Goal: Task Accomplishment & Management: Manage account settings

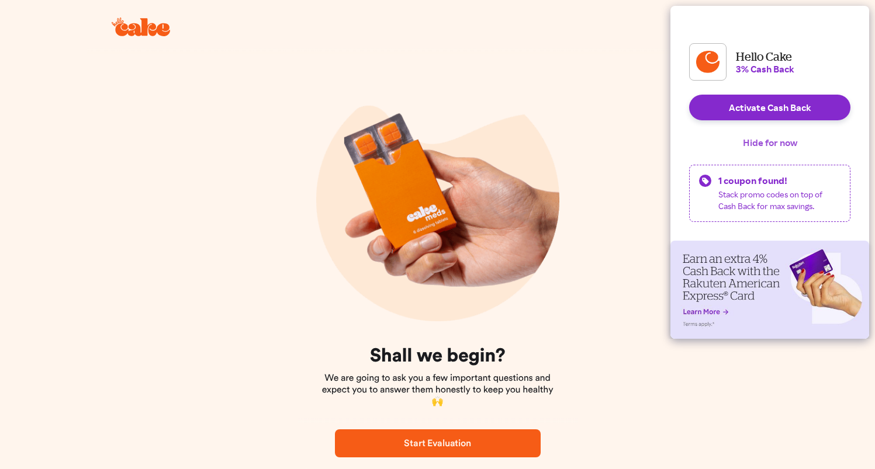
click at [771, 155] on button "Hide for now" at bounding box center [770, 143] width 73 height 26
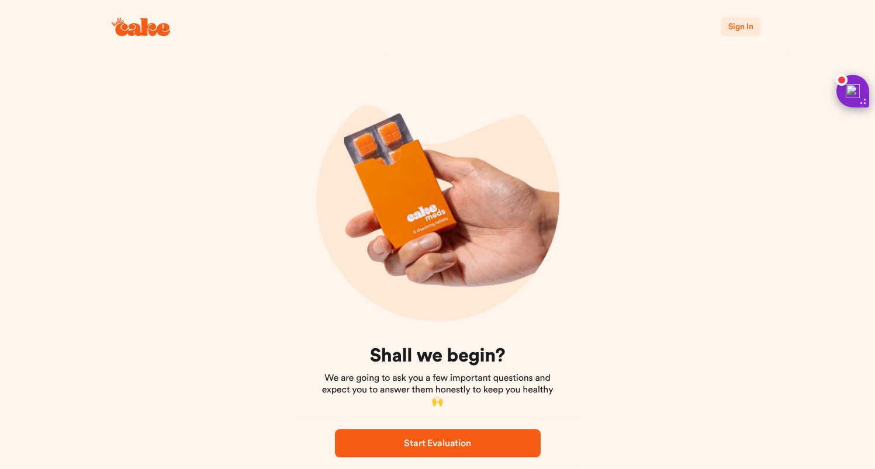
click at [725, 36] on div "Sign In" at bounding box center [437, 27] width 701 height 54
click at [738, 36] on button "Sign In" at bounding box center [740, 27] width 39 height 19
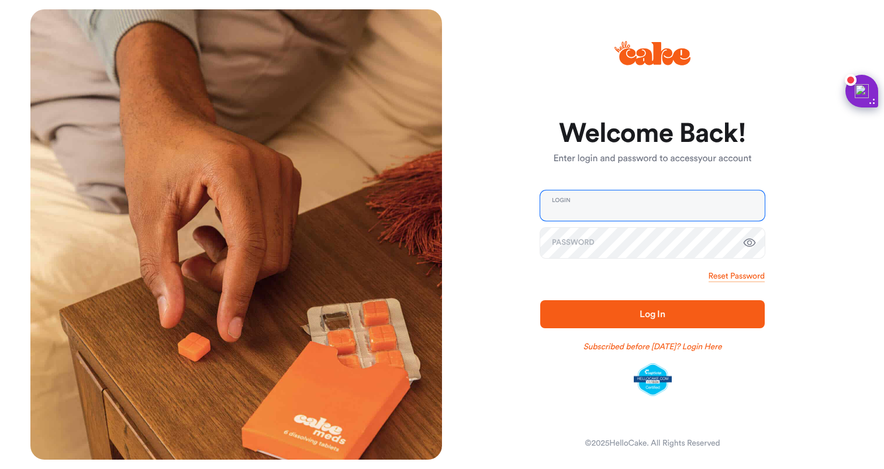
click at [649, 208] on input "email" at bounding box center [652, 206] width 224 height 30
type input "**********"
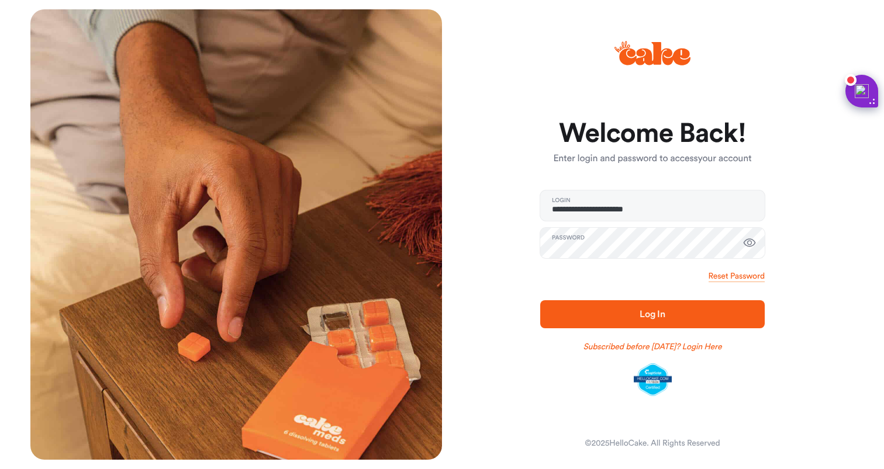
click at [559, 323] on button "Log In" at bounding box center [652, 314] width 224 height 28
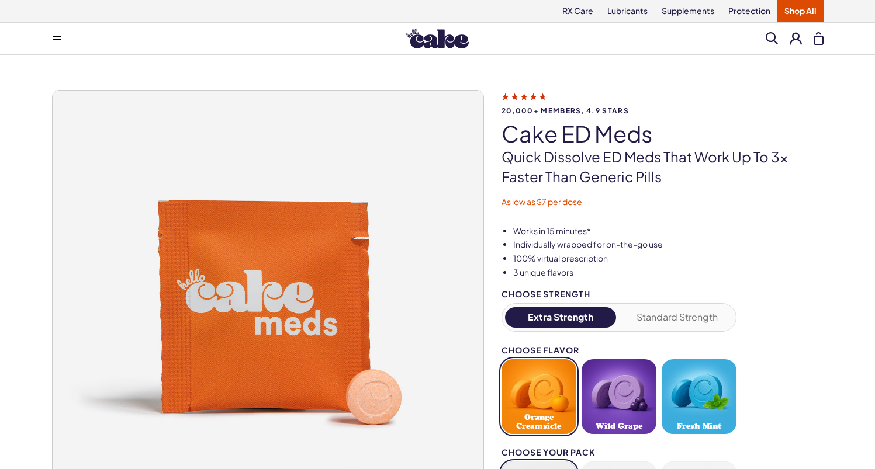
click at [793, 38] on button at bounding box center [796, 38] width 12 height 12
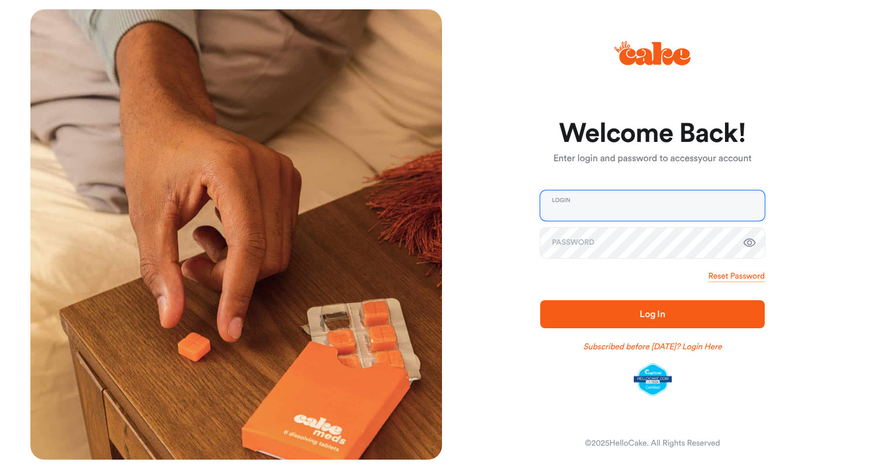
click at [586, 201] on input "email" at bounding box center [652, 206] width 224 height 30
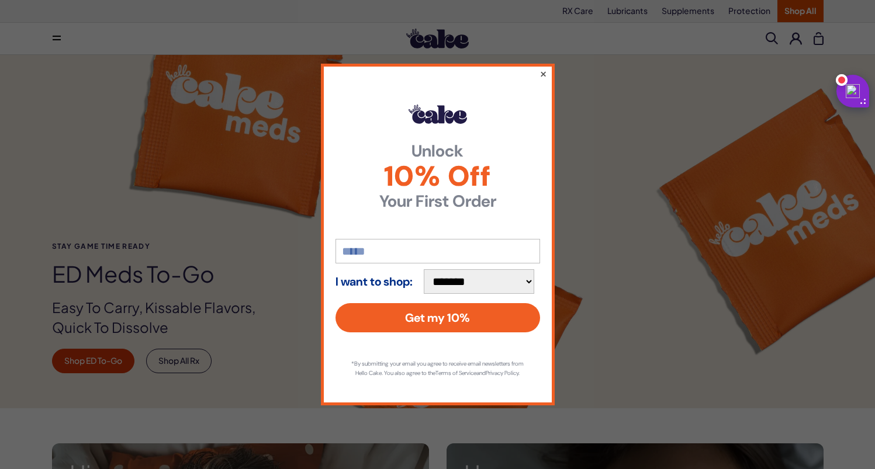
click at [543, 67] on button "×" at bounding box center [543, 74] width 8 height 14
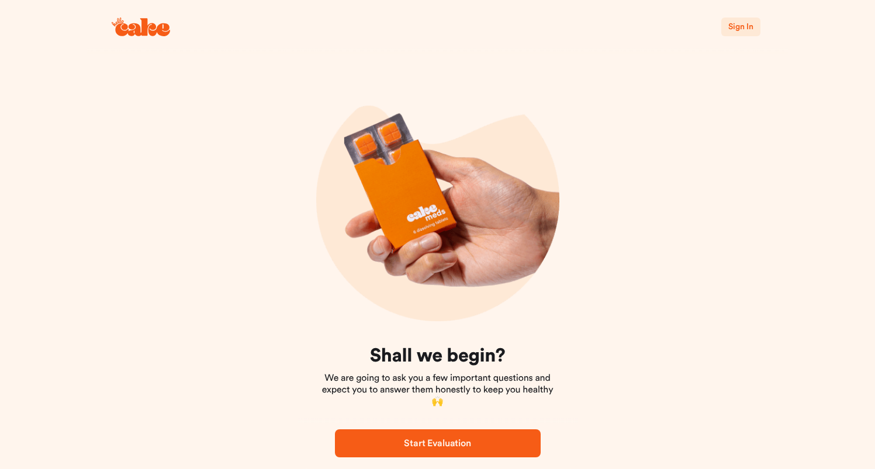
click at [764, 16] on div "Sign In" at bounding box center [437, 27] width 701 height 54
click at [753, 22] on button "Sign In" at bounding box center [740, 27] width 39 height 19
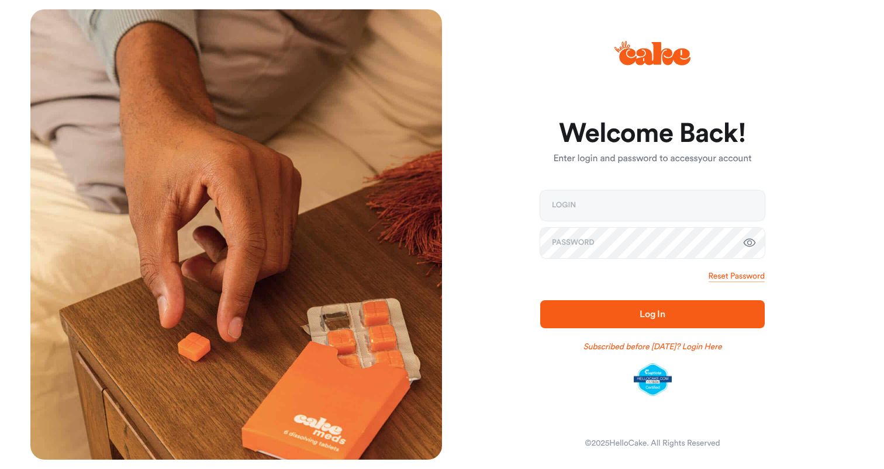
click at [599, 219] on input "email" at bounding box center [652, 206] width 224 height 30
click at [751, 243] on icon "button" at bounding box center [749, 243] width 12 height 8
click at [687, 223] on div "Login Password" at bounding box center [652, 225] width 224 height 68
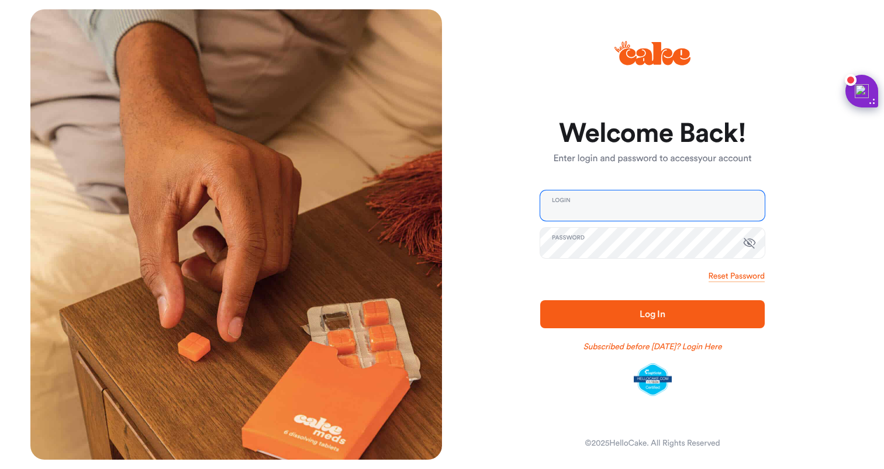
click at [687, 219] on input "email" at bounding box center [652, 206] width 224 height 30
type input "**********"
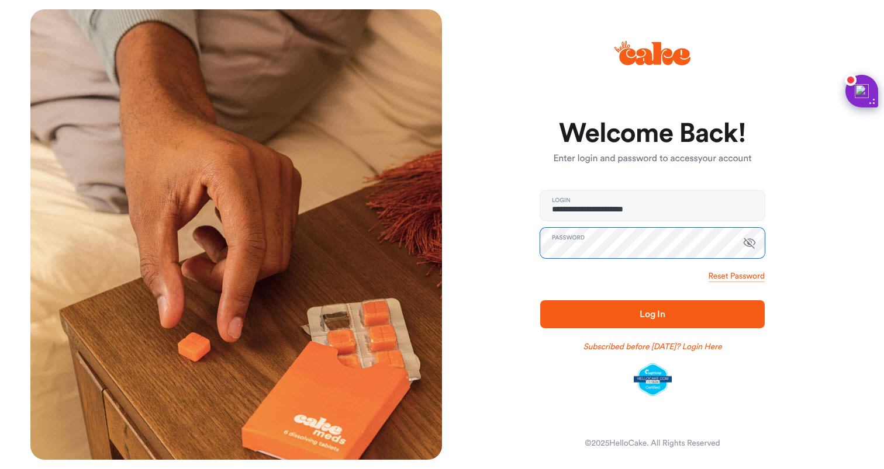
click at [540, 300] on button "Log In" at bounding box center [652, 314] width 224 height 28
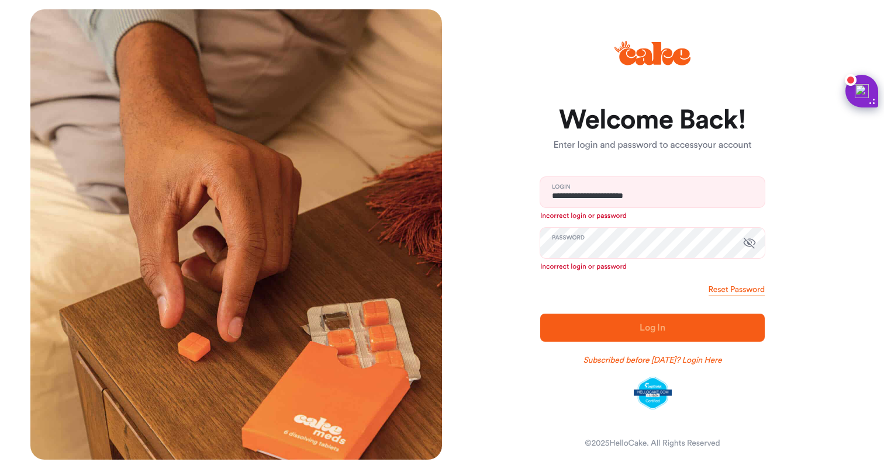
click at [666, 35] on icon at bounding box center [652, 53] width 76 height 41
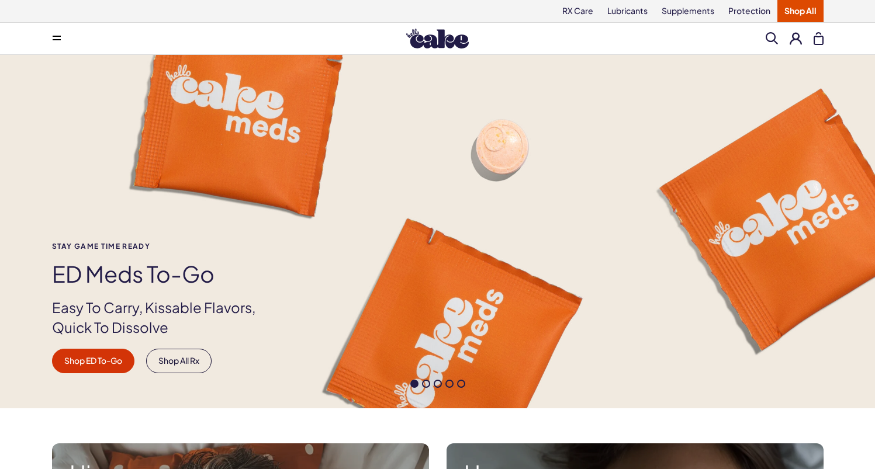
click at [797, 25] on div "Menu Him Her Everything Rx Care Rx For Him Cake ED Meds - To Go The Daily Chew …" at bounding box center [437, 39] width 875 height 32
click at [794, 32] on button at bounding box center [796, 38] width 12 height 12
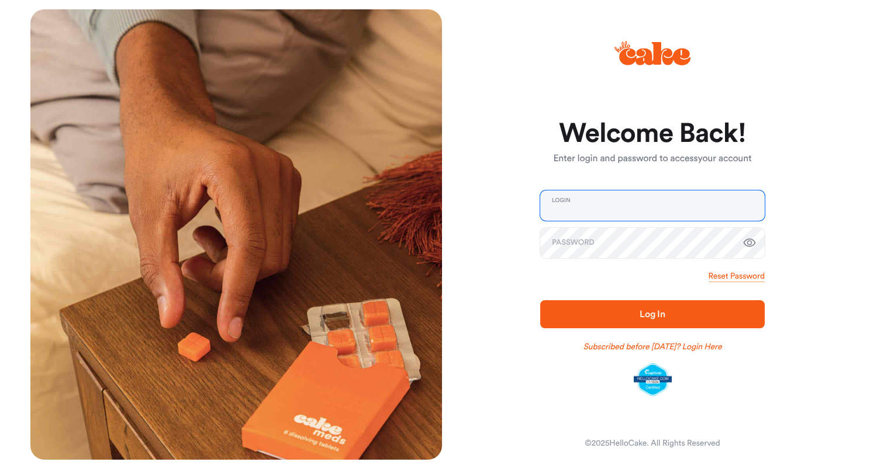
click at [665, 209] on input "email" at bounding box center [652, 206] width 224 height 30
click at [662, 220] on input "email" at bounding box center [652, 206] width 224 height 30
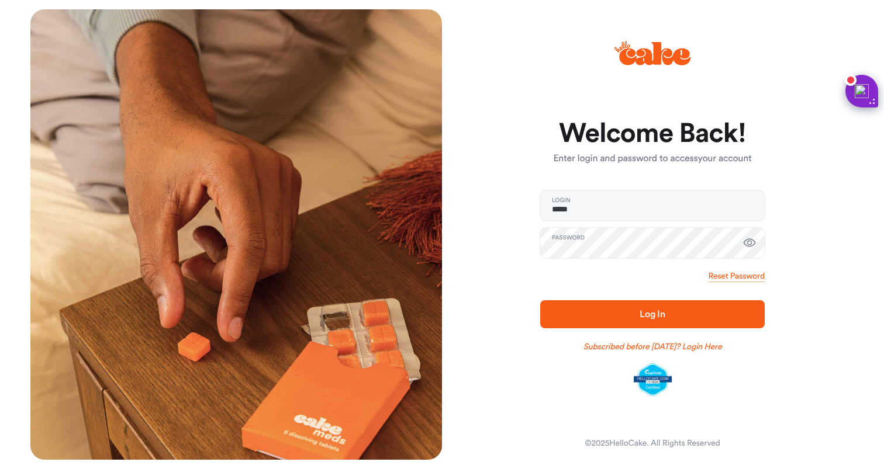
type input "**********"
click at [651, 311] on span "Log In" at bounding box center [652, 314] width 26 height 9
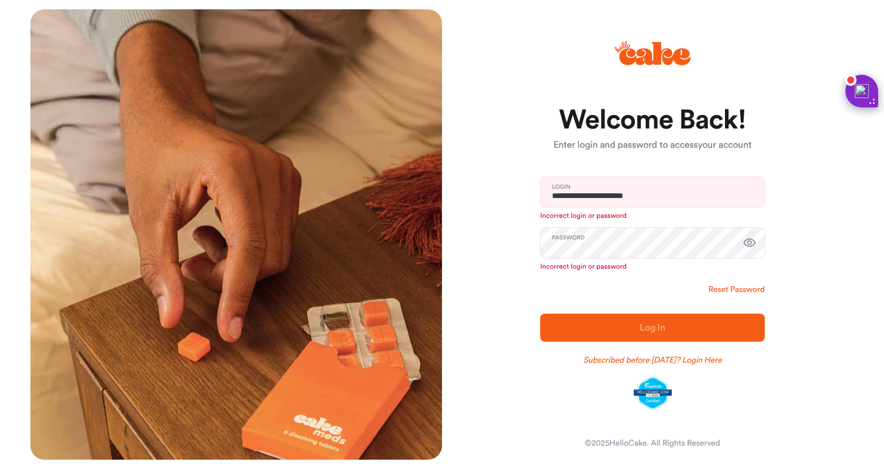
click at [736, 282] on form "**********" at bounding box center [652, 257] width 224 height 303
click at [736, 284] on link "Reset Password" at bounding box center [736, 290] width 56 height 12
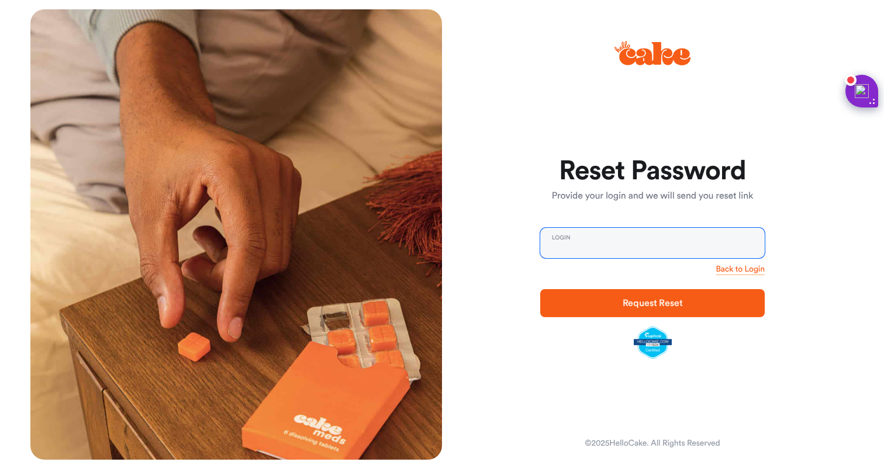
click at [660, 237] on input "email" at bounding box center [652, 243] width 224 height 30
type input "**********"
click at [540, 289] on button "Request Reset" at bounding box center [652, 303] width 224 height 28
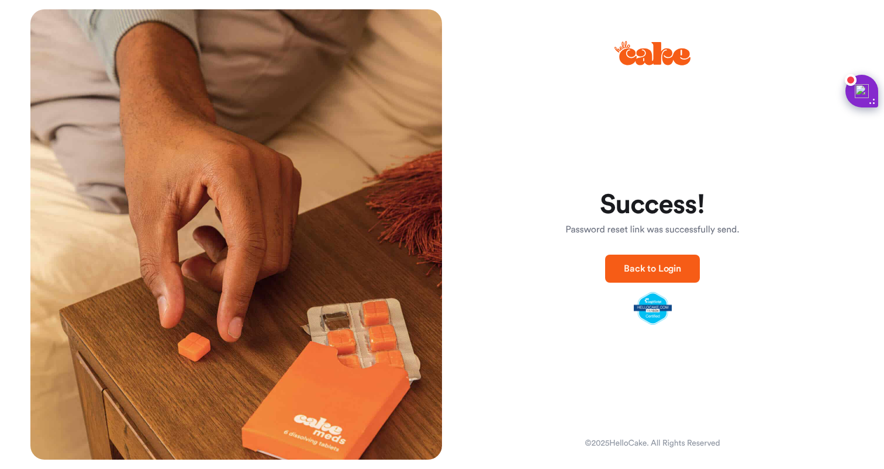
click at [572, 295] on form "Success! Password reset link was successfully send. Back to Login" at bounding box center [652, 258] width 224 height 134
click at [622, 265] on button "Back to Login" at bounding box center [652, 269] width 95 height 28
